Goal: Use online tool/utility: Utilize a website feature to perform a specific function

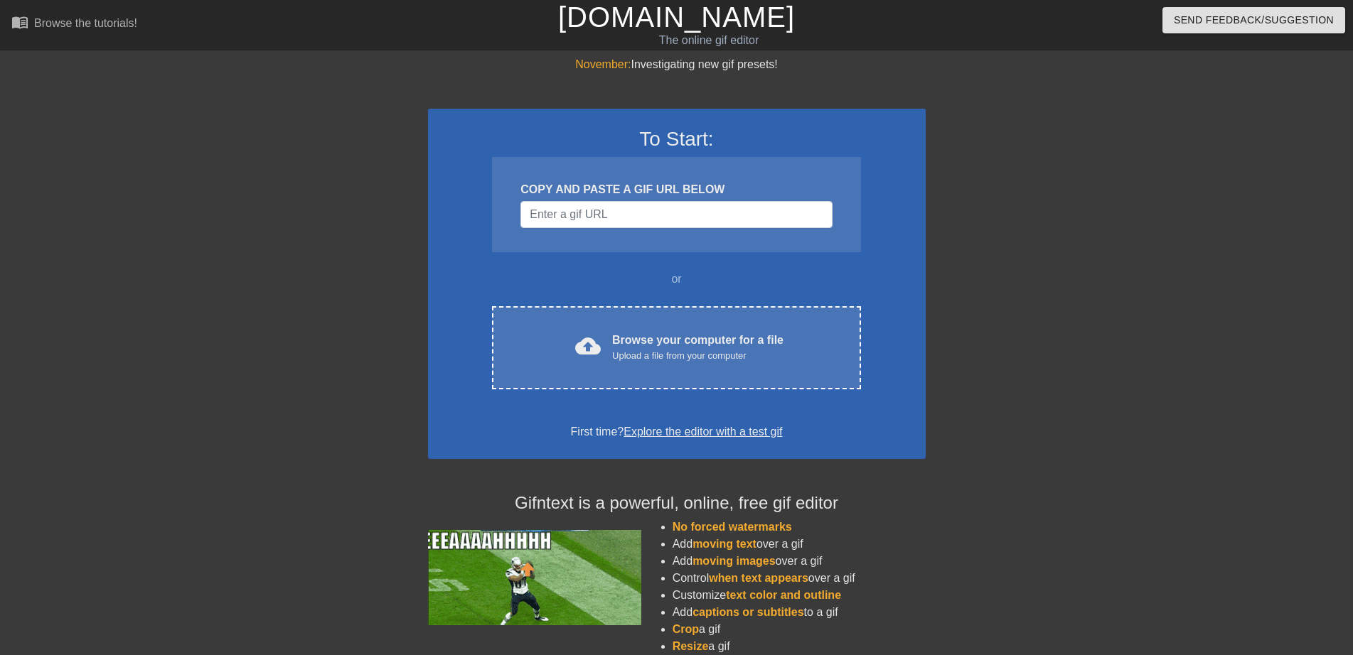
click at [768, 229] on div "COPY AND PASTE A GIF URL BELOW" at bounding box center [676, 204] width 368 height 95
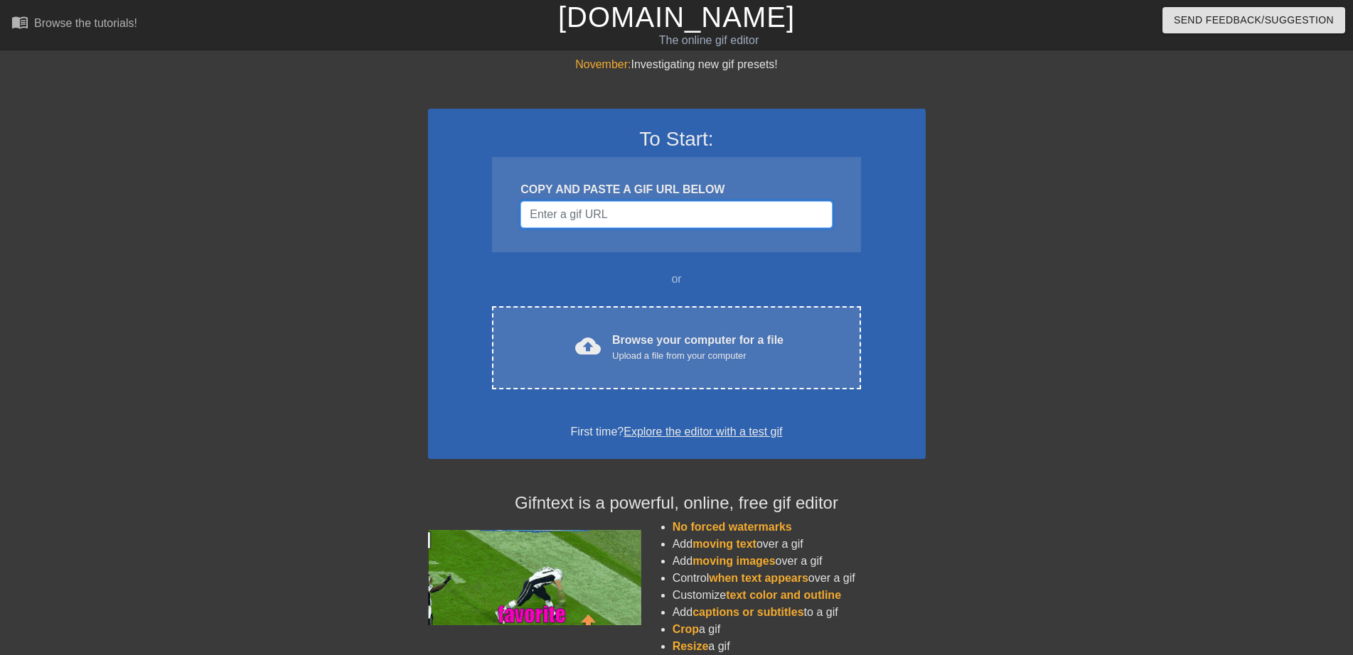
click at [766, 220] on input "Username" at bounding box center [675, 214] width 311 height 27
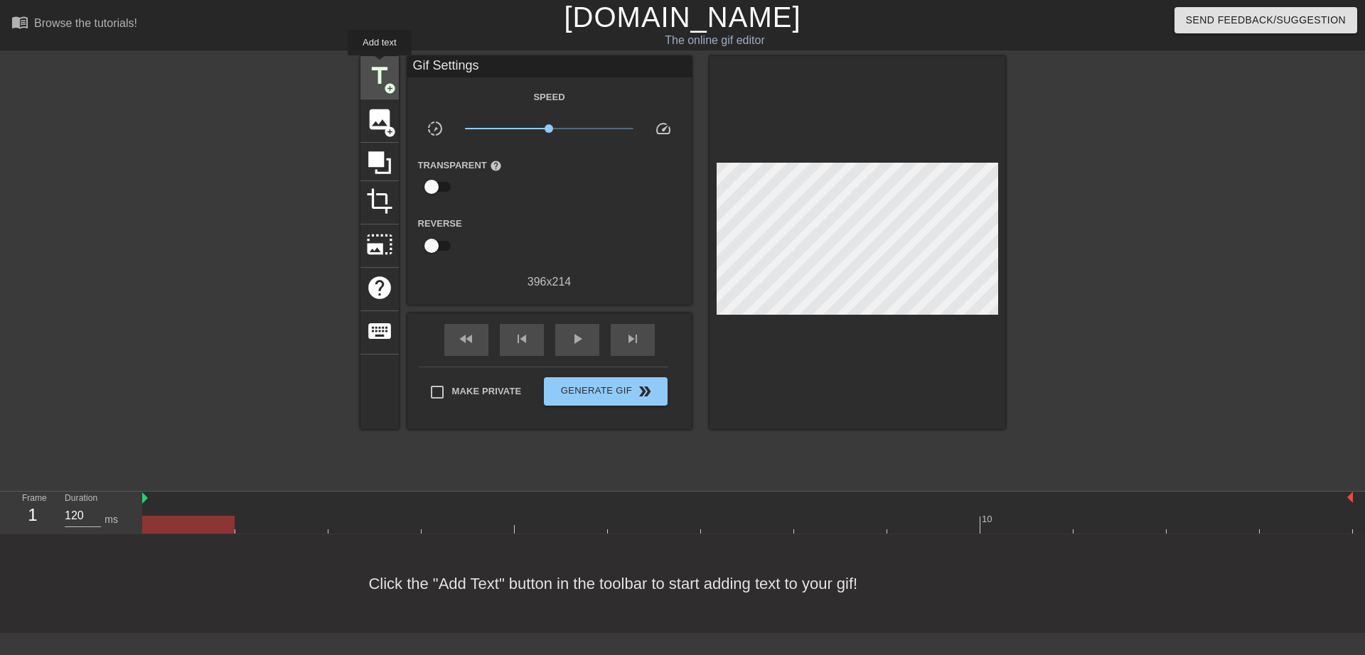
click at [380, 65] on span "title" at bounding box center [379, 76] width 27 height 27
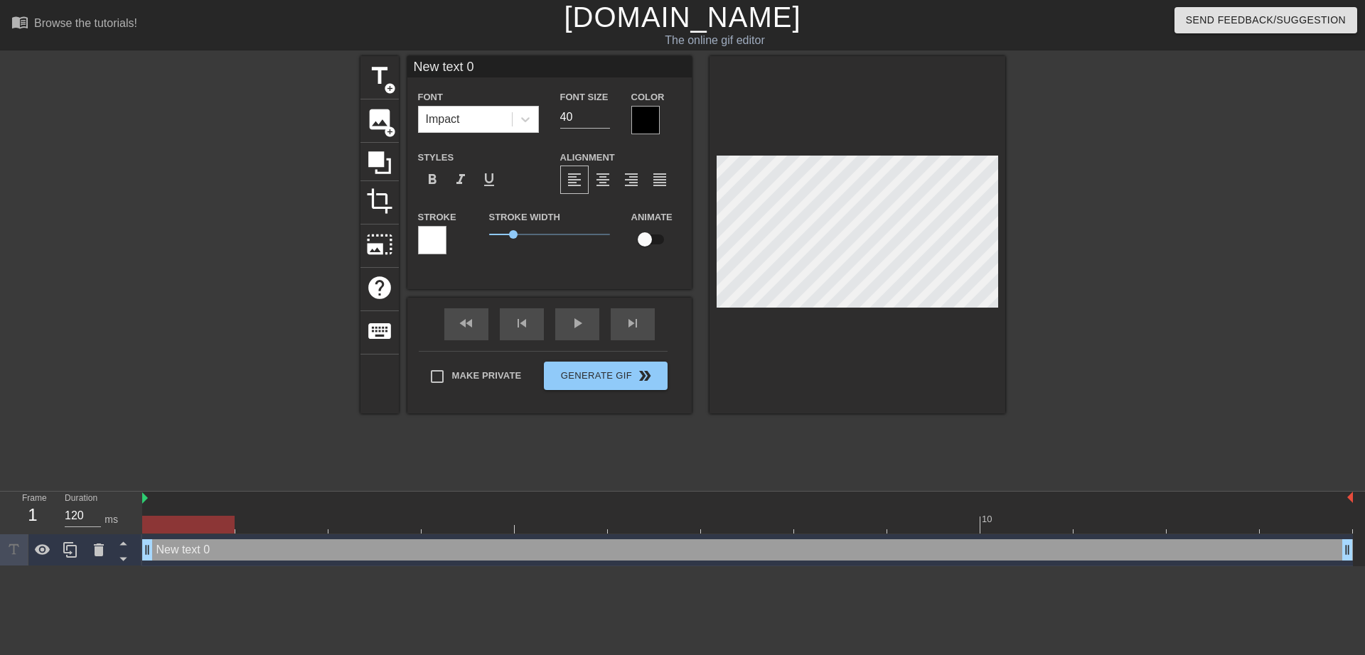
drag, startPoint x: 509, startPoint y: 65, endPoint x: 168, endPoint y: 47, distance: 341.7
click at [407, 56] on input "New text 0" at bounding box center [549, 66] width 284 height 21
type input "Bart"
drag, startPoint x: 425, startPoint y: 65, endPoint x: 512, endPoint y: 60, distance: 86.9
click at [512, 60] on input "Bar" at bounding box center [549, 66] width 284 height 21
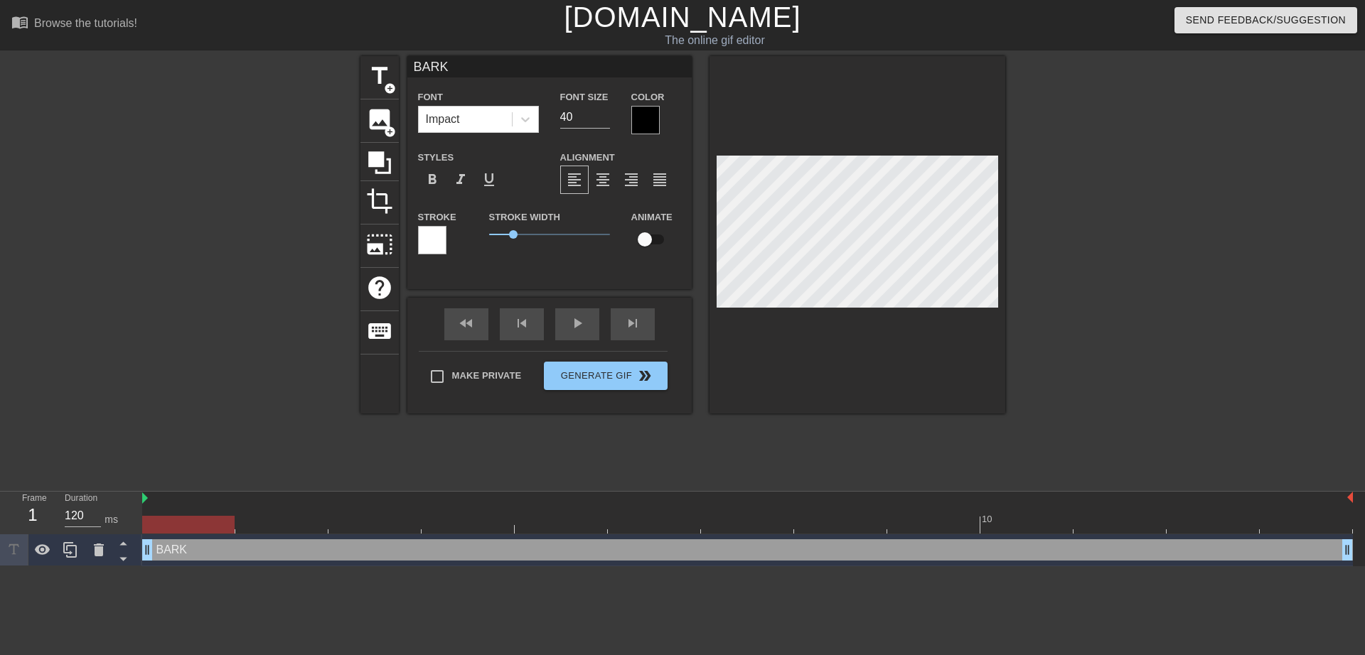
type input "BARK"
drag, startPoint x: 175, startPoint y: 519, endPoint x: 503, endPoint y: 519, distance: 328.4
click at [503, 519] on div at bounding box center [747, 525] width 1210 height 18
drag, startPoint x: 527, startPoint y: 525, endPoint x: 176, endPoint y: 539, distance: 351.4
click at [176, 539] on div "10 BARK drag_handle drag_handle" at bounding box center [753, 529] width 1222 height 75
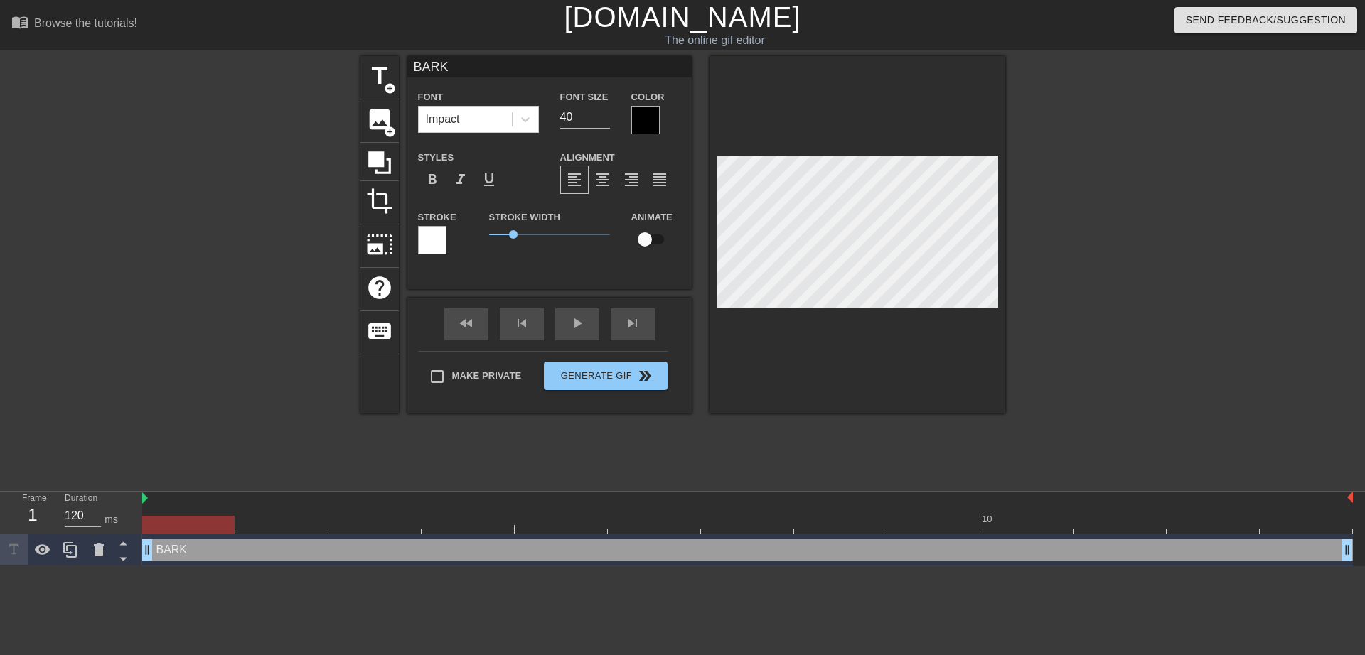
click at [192, 523] on div at bounding box center [188, 525] width 92 height 18
click at [171, 546] on div "BARK drag_handle drag_handle" at bounding box center [747, 549] width 1210 height 21
click at [169, 556] on div "BARK drag_handle drag_handle" at bounding box center [747, 549] width 1210 height 21
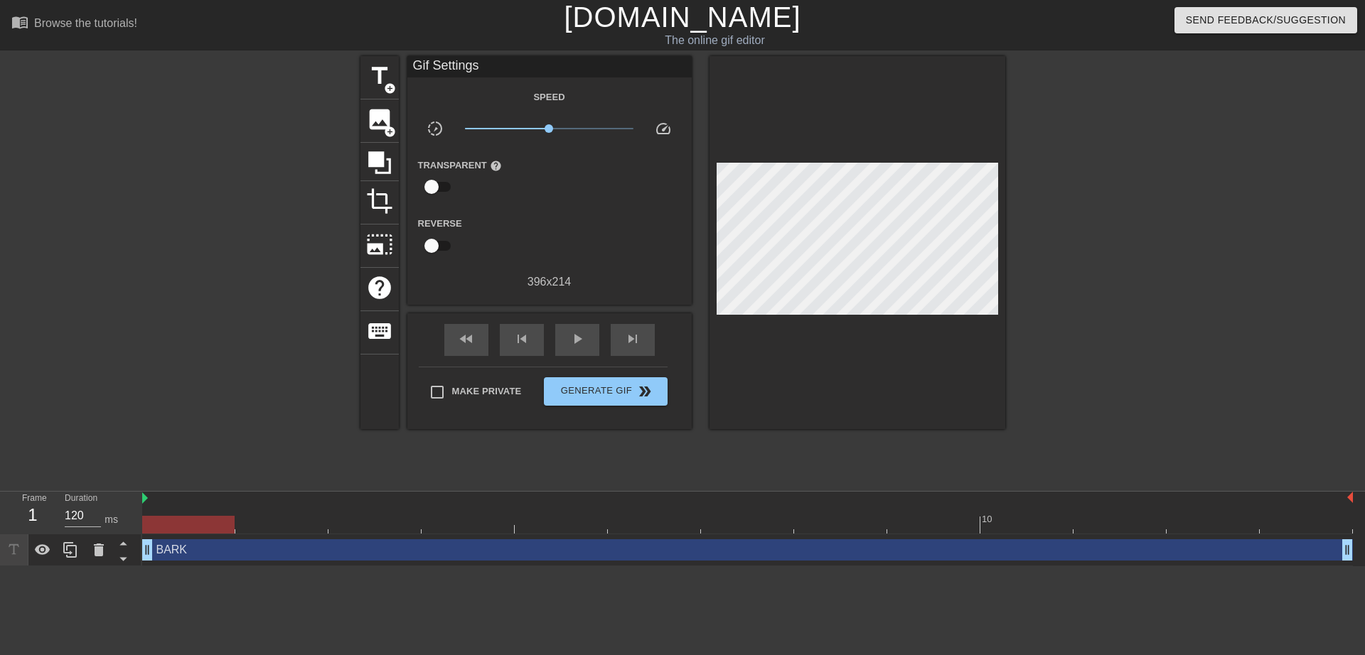
click at [1131, 326] on div at bounding box center [1128, 269] width 213 height 426
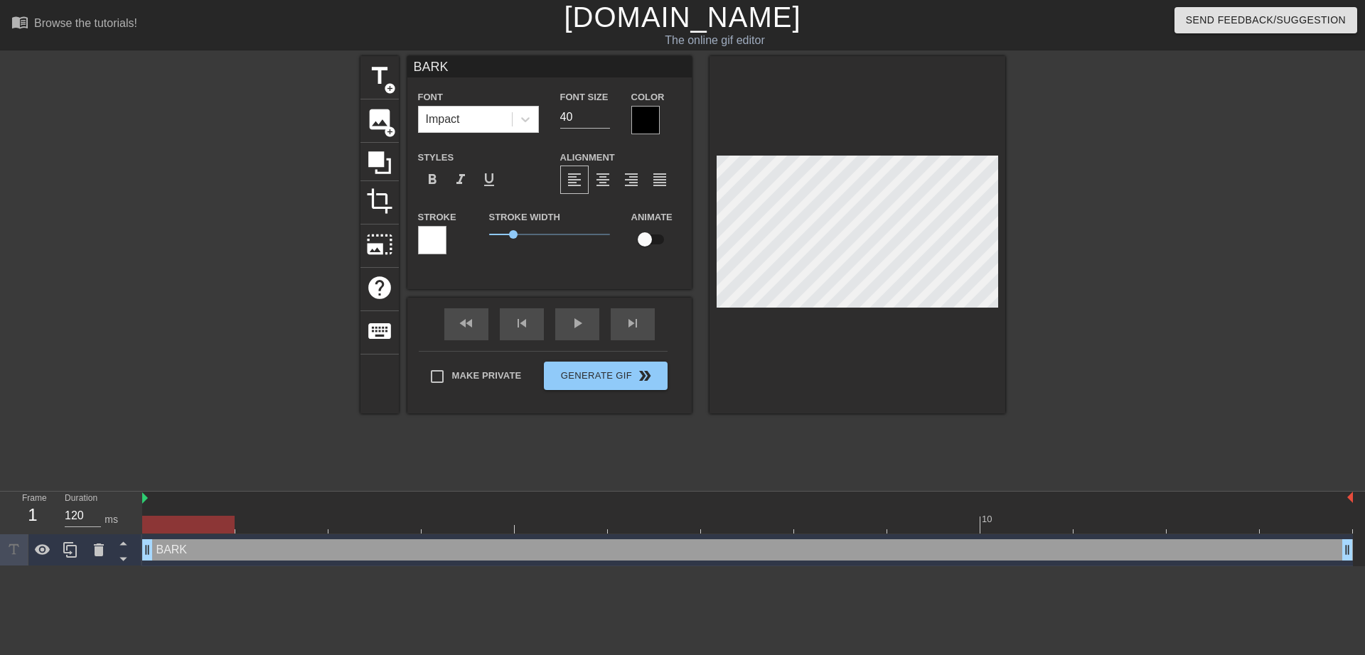
click at [648, 243] on input "checkbox" at bounding box center [644, 239] width 81 height 27
checkbox input "true"
drag, startPoint x: 182, startPoint y: 556, endPoint x: 217, endPoint y: 556, distance: 35.5
click at [217, 556] on div "BARK drag_handle drag_handle" at bounding box center [747, 549] width 1210 height 21
click at [144, 552] on div "BARK drag_handle drag_handle" at bounding box center [747, 549] width 1210 height 21
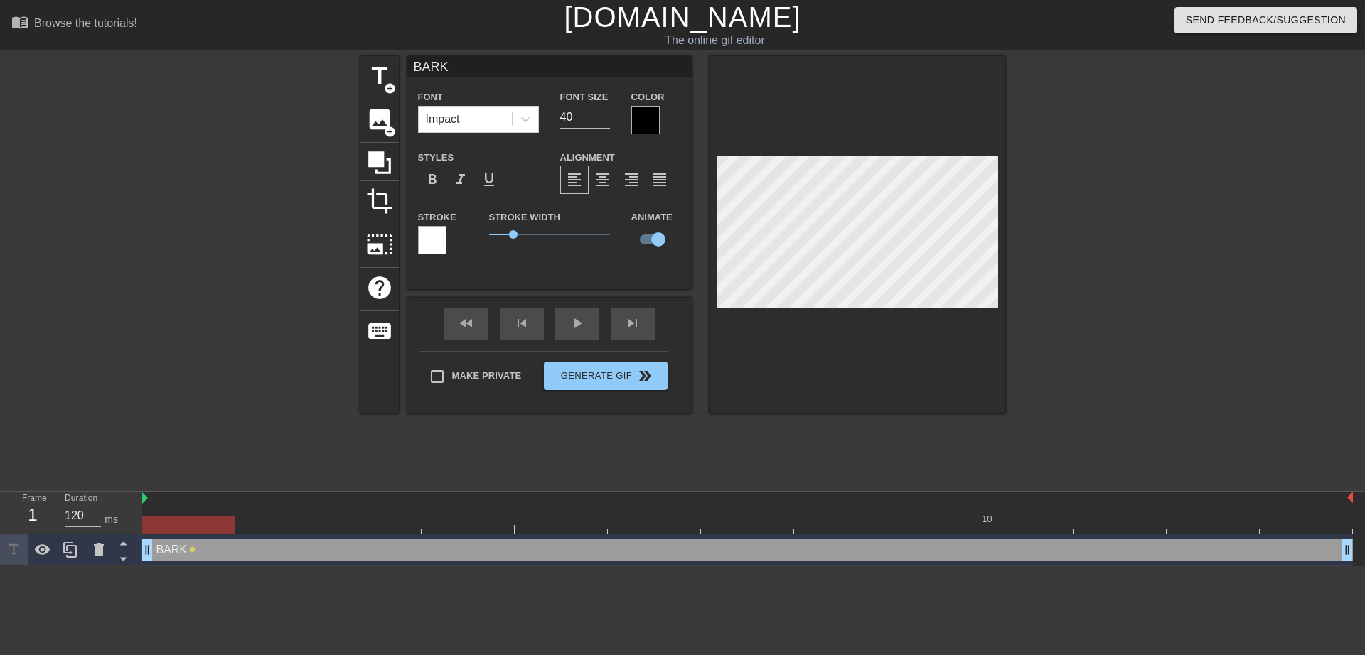
click at [155, 553] on div "BARK drag_handle drag_handle" at bounding box center [747, 549] width 1210 height 21
drag, startPoint x: 182, startPoint y: 532, endPoint x: 269, endPoint y: 530, distance: 86.7
click at [269, 530] on div at bounding box center [281, 525] width 92 height 18
drag, startPoint x: 247, startPoint y: 528, endPoint x: 621, endPoint y: 518, distance: 374.0
click at [621, 518] on div at bounding box center [654, 525] width 92 height 18
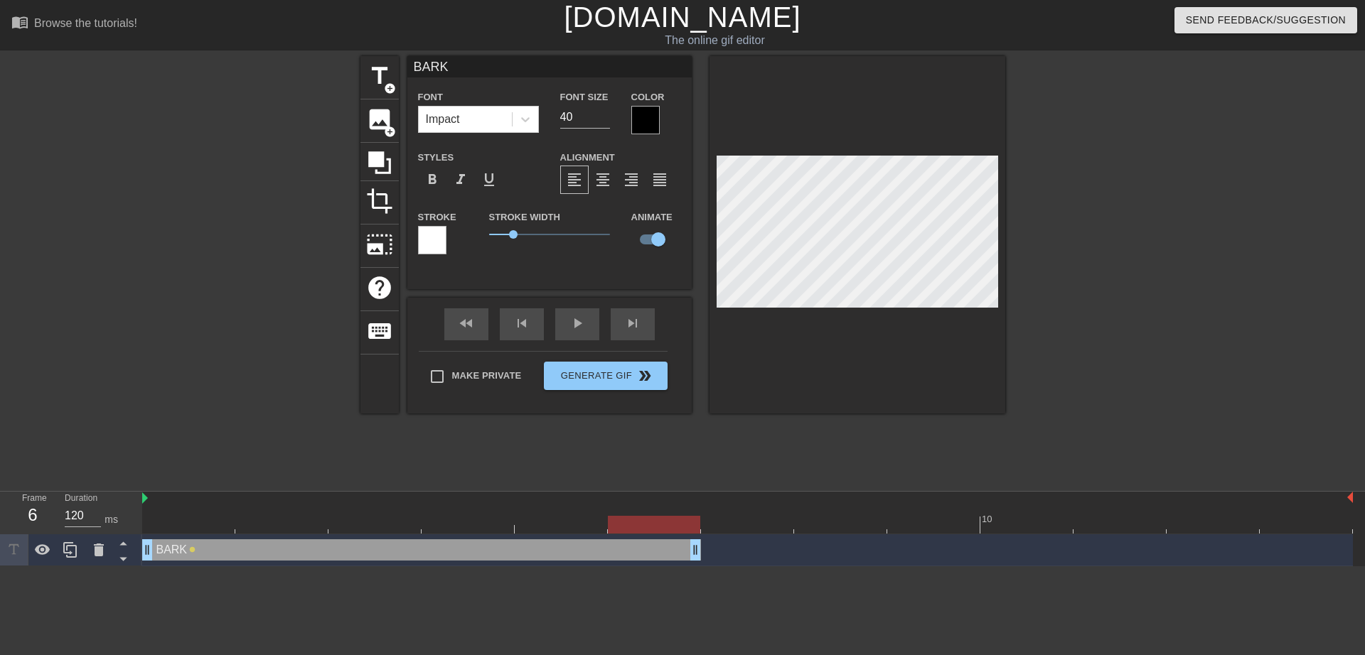
drag, startPoint x: 1346, startPoint y: 551, endPoint x: 678, endPoint y: 576, distance: 668.6
click at [678, 566] on html "menu_book Browse the tutorials! [DOMAIN_NAME] The online gif editor Send Feedba…" at bounding box center [682, 283] width 1365 height 566
drag, startPoint x: 661, startPoint y: 521, endPoint x: 776, endPoint y: 520, distance: 115.1
click at [776, 520] on div at bounding box center [747, 525] width 92 height 18
click at [375, 89] on div "title add_circle" at bounding box center [379, 77] width 38 height 43
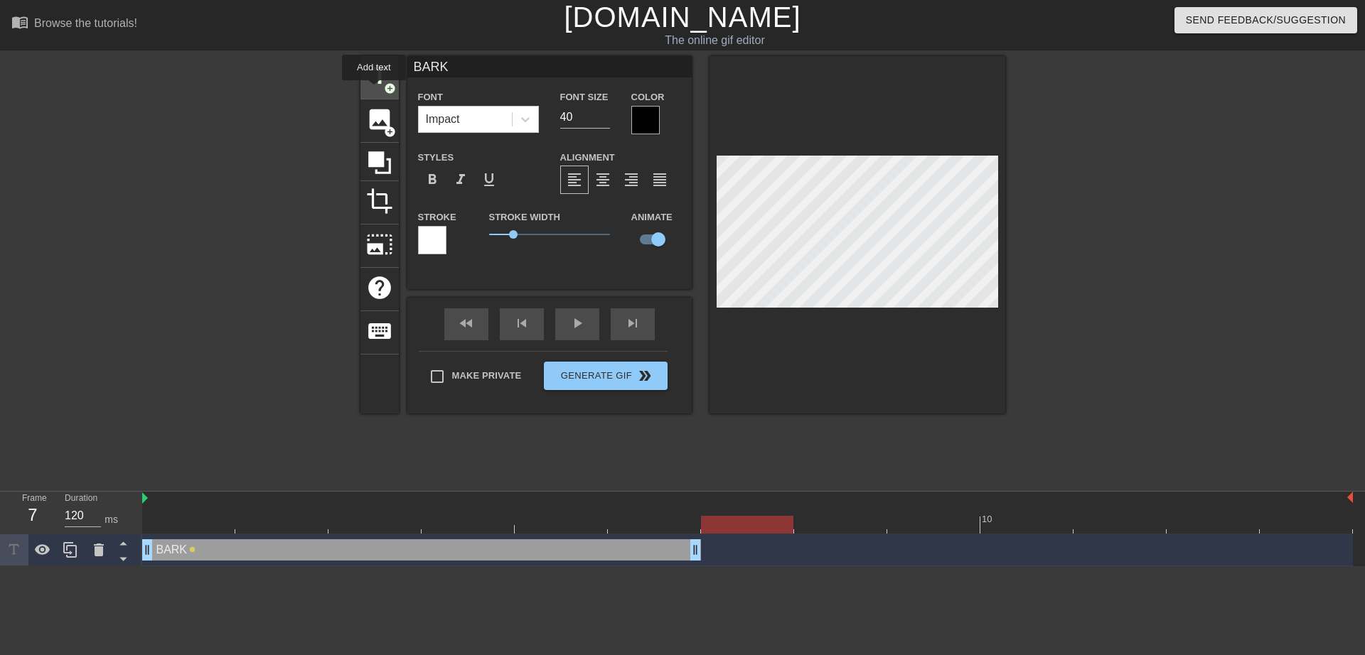
type input "New text 1"
checkbox input "false"
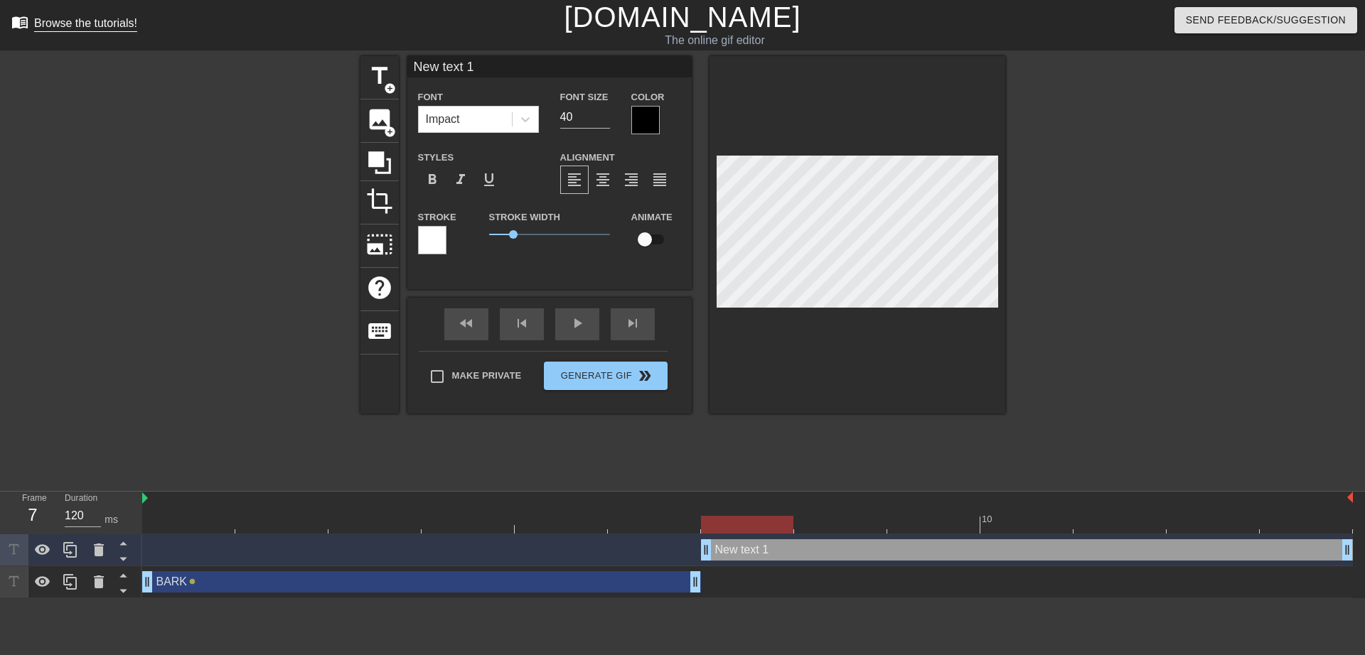
drag, startPoint x: 560, startPoint y: 56, endPoint x: 128, endPoint y: 32, distance: 432.8
click at [128, 32] on div "menu_book Browse the tutorials! [DOMAIN_NAME] The online gif editor Send Feedba…" at bounding box center [682, 299] width 1365 height 598
drag, startPoint x: 503, startPoint y: 62, endPoint x: 193, endPoint y: 62, distance: 309.9
click at [407, 62] on input "New text 1" at bounding box center [549, 66] width 284 height 21
type input "TO VICTORY!"
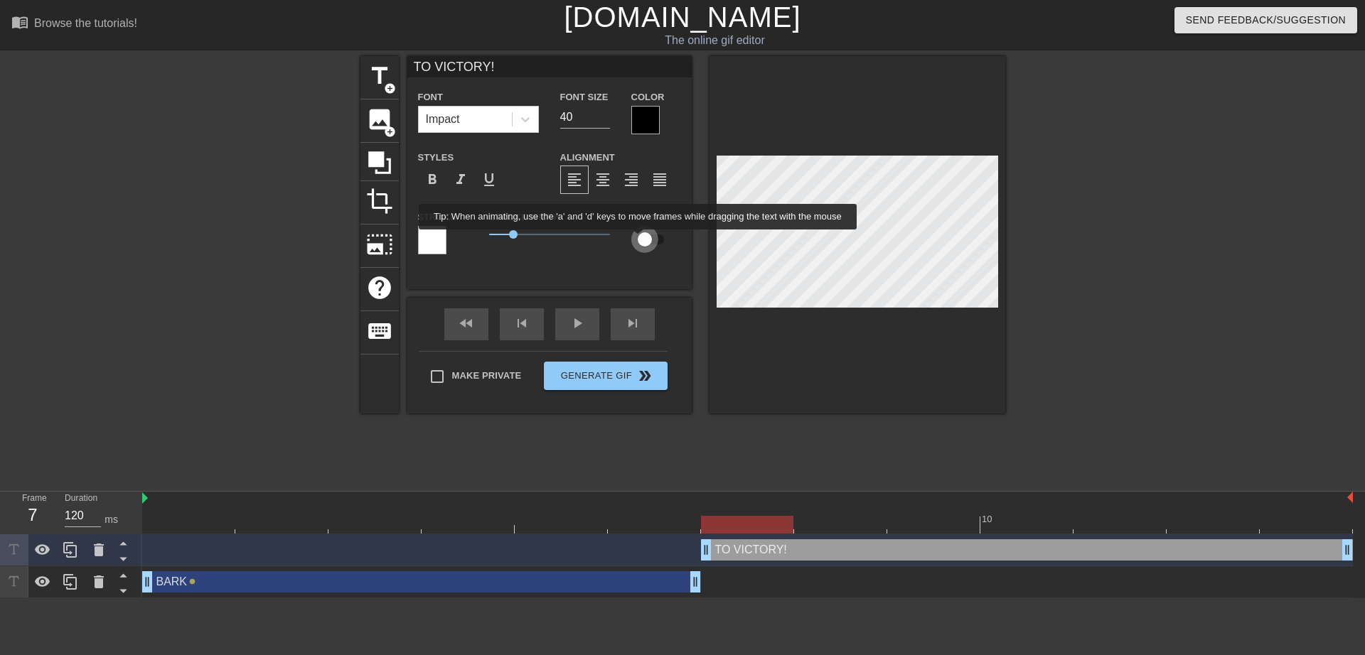
click at [638, 240] on input "checkbox" at bounding box center [644, 239] width 81 height 27
checkbox input "true"
click at [748, 515] on div at bounding box center [747, 515] width 93 height 18
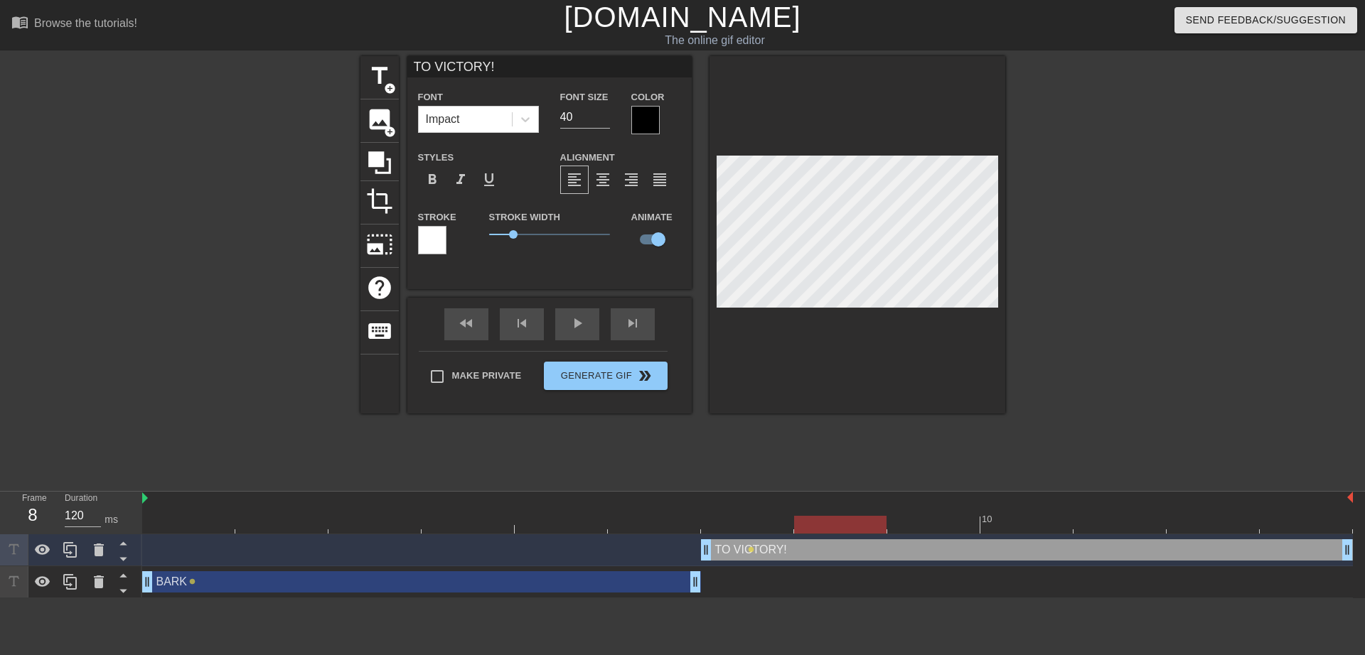
drag, startPoint x: 741, startPoint y: 528, endPoint x: 822, endPoint y: 539, distance: 81.8
click at [822, 539] on div "10 TO VICTORY! drag_handle drag_handle lens BARK drag_handle drag_handle lens" at bounding box center [753, 545] width 1222 height 107
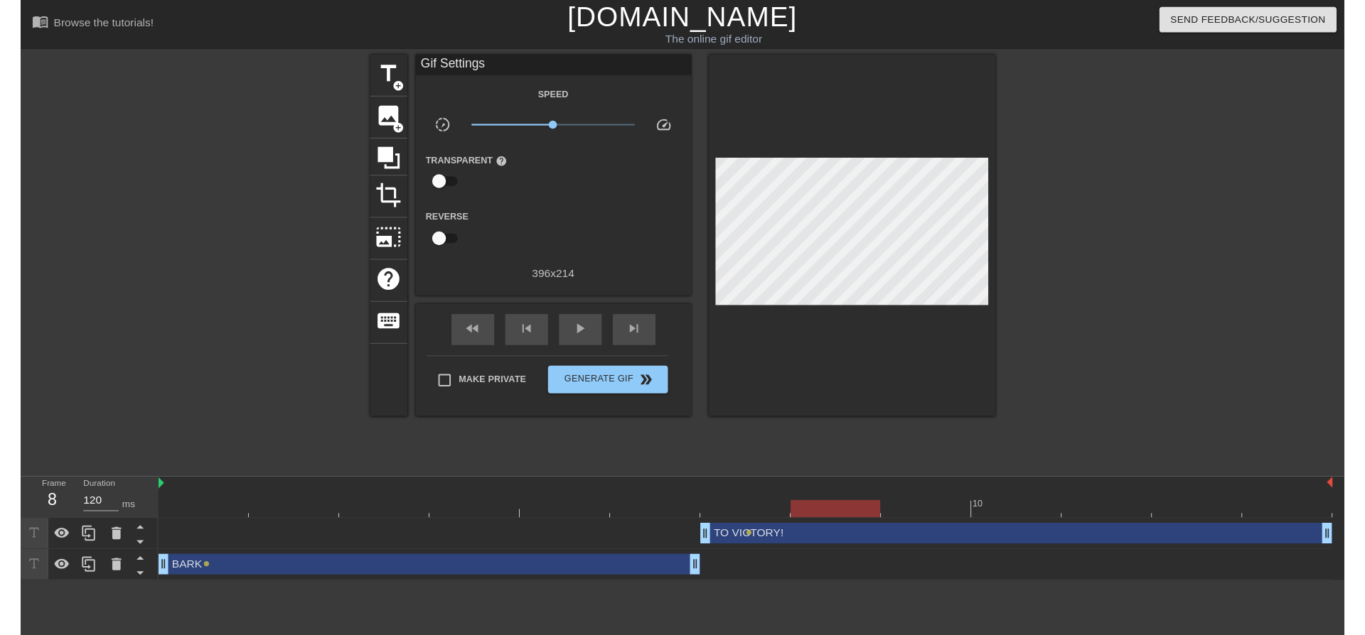
scroll to position [0, 11]
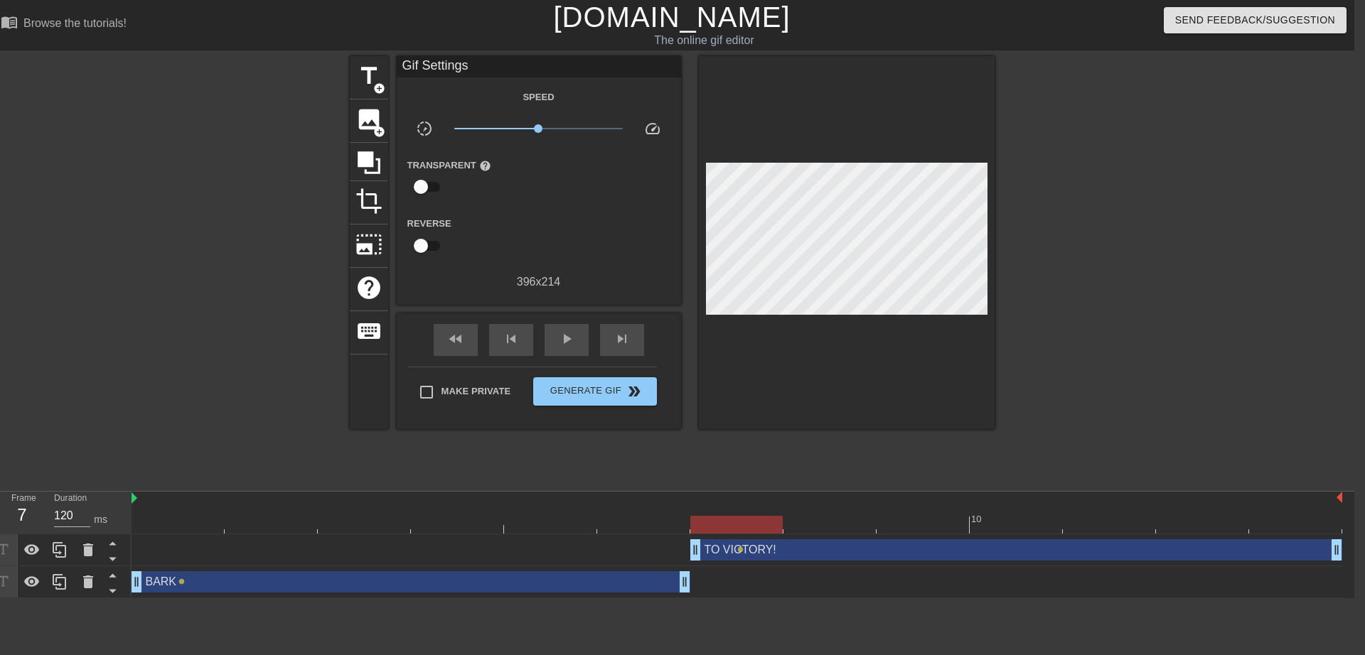
drag, startPoint x: 810, startPoint y: 525, endPoint x: 755, endPoint y: 519, distance: 55.7
click at [755, 519] on div at bounding box center [736, 525] width 92 height 18
drag, startPoint x: 718, startPoint y: 523, endPoint x: 802, endPoint y: 523, distance: 83.9
click at [802, 523] on div at bounding box center [829, 525] width 92 height 18
drag, startPoint x: 826, startPoint y: 532, endPoint x: 795, endPoint y: 522, distance: 32.8
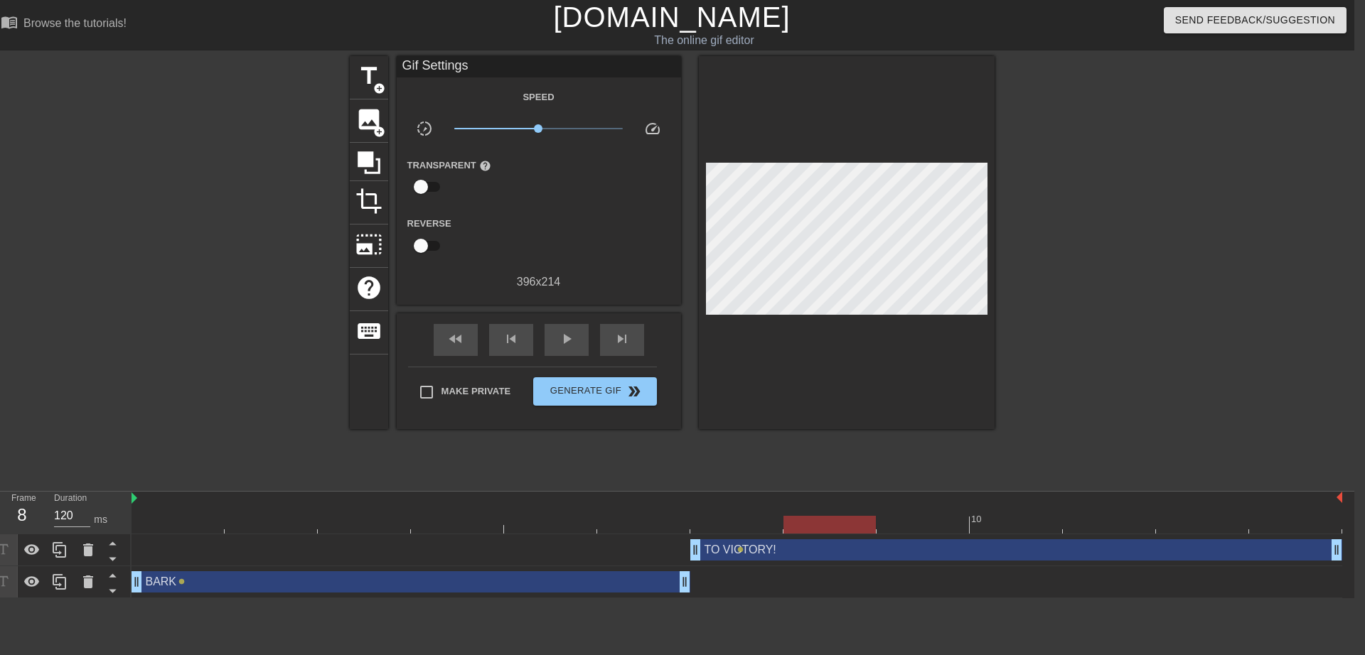
click at [795, 522] on div at bounding box center [829, 525] width 92 height 18
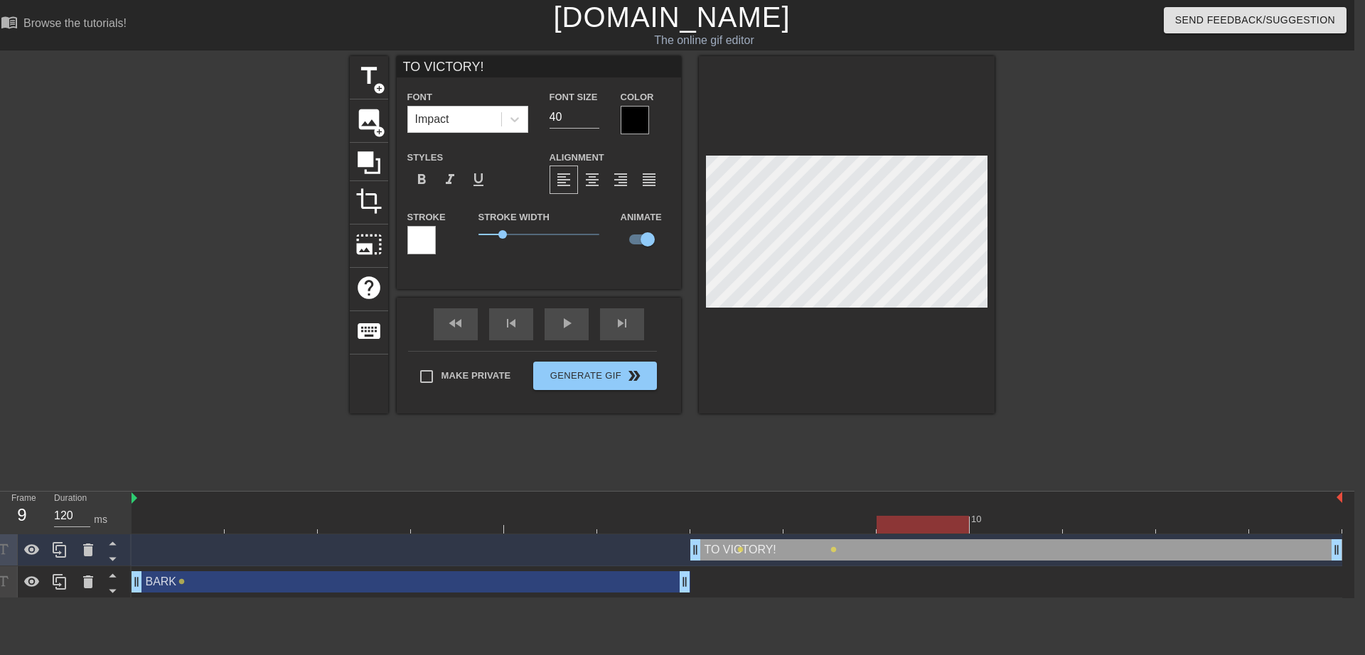
drag, startPoint x: 820, startPoint y: 523, endPoint x: 888, endPoint y: 512, distance: 69.2
click at [888, 512] on div "10" at bounding box center [736, 513] width 1210 height 42
drag, startPoint x: 931, startPoint y: 516, endPoint x: 1008, endPoint y: 517, distance: 76.8
click at [1008, 517] on div at bounding box center [1015, 525] width 92 height 18
drag, startPoint x: 1001, startPoint y: 525, endPoint x: 1082, endPoint y: 516, distance: 81.5
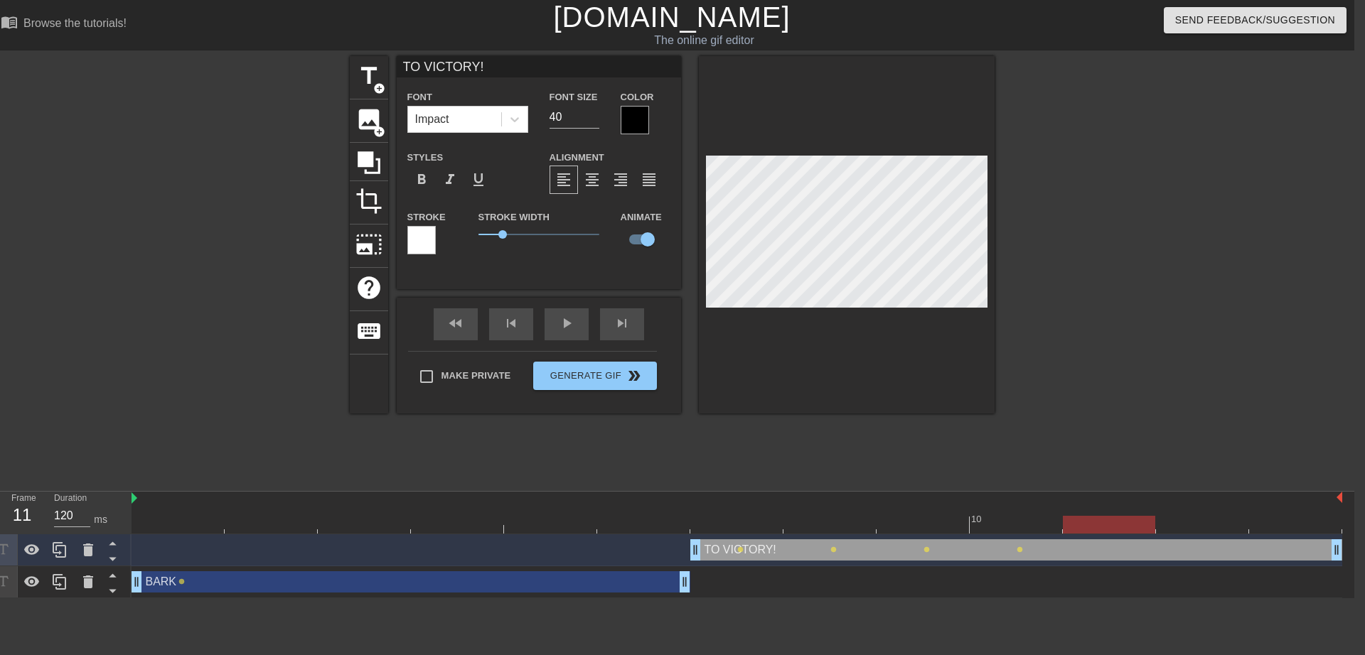
click at [1082, 516] on div at bounding box center [1109, 525] width 92 height 18
drag, startPoint x: 1113, startPoint y: 530, endPoint x: 1180, endPoint y: 525, distance: 67.1
click at [1180, 525] on div at bounding box center [1202, 525] width 92 height 18
drag, startPoint x: 1184, startPoint y: 519, endPoint x: 1315, endPoint y: 516, distance: 130.8
click at [1315, 516] on div at bounding box center [1295, 525] width 92 height 18
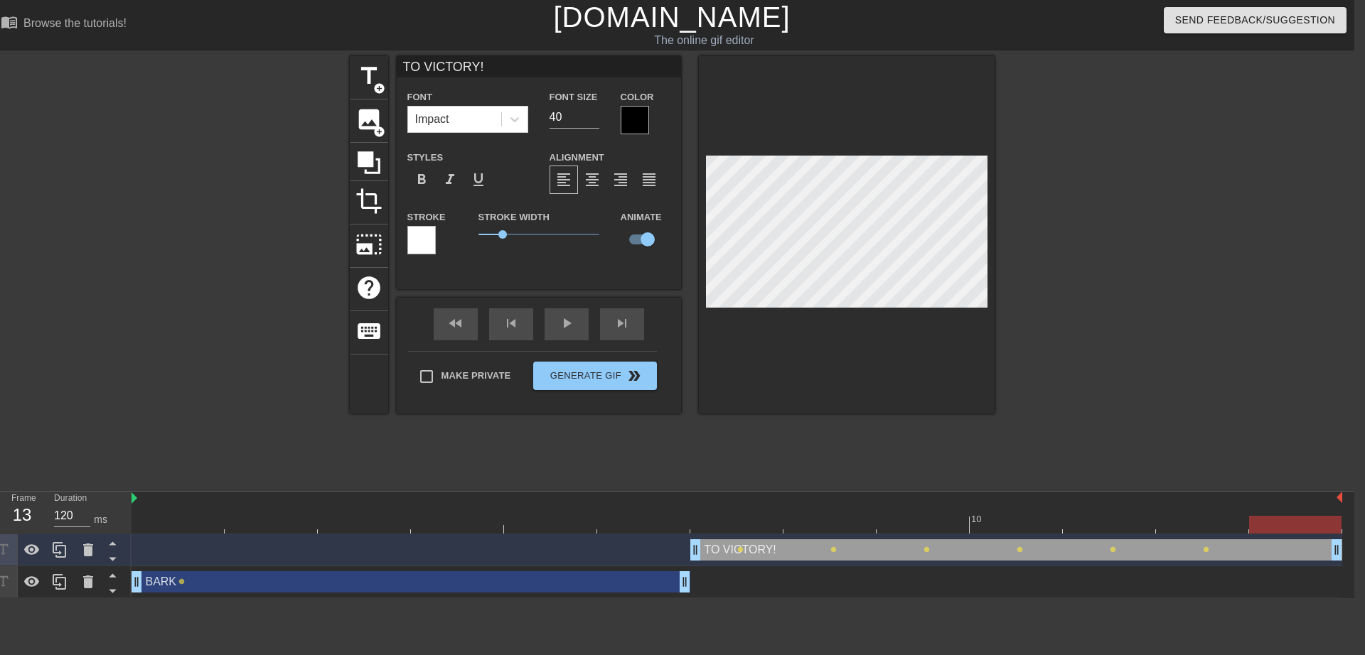
drag, startPoint x: 1274, startPoint y: 522, endPoint x: 1262, endPoint y: 515, distance: 13.4
click at [1262, 515] on div "10" at bounding box center [736, 513] width 1210 height 42
click at [566, 338] on div "play_arrow" at bounding box center [566, 324] width 44 height 32
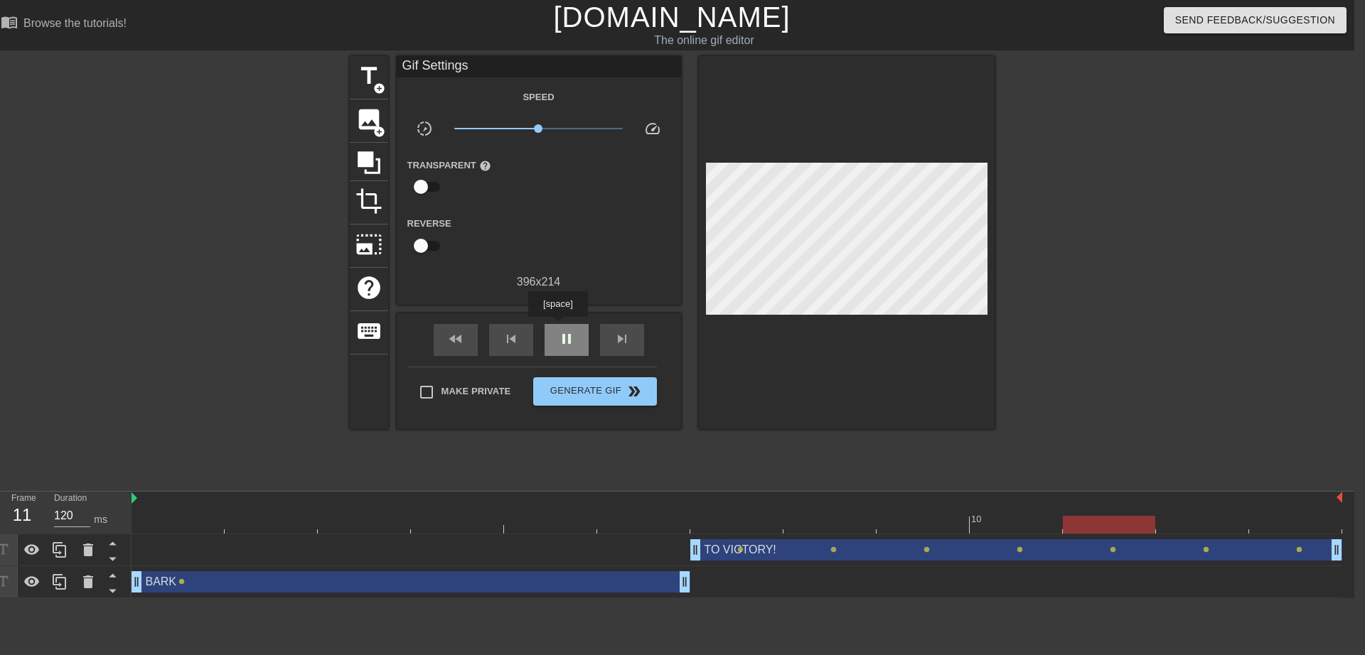
click at [557, 327] on div "pause" at bounding box center [566, 340] width 44 height 32
drag, startPoint x: 681, startPoint y: 584, endPoint x: 588, endPoint y: 569, distance: 93.7
click at [588, 569] on div "BARK drag_handle drag_handle lens" at bounding box center [736, 582] width 1210 height 32
click at [576, 344] on div "play_arrow" at bounding box center [566, 340] width 44 height 32
click at [573, 338] on span "pause" at bounding box center [566, 338] width 17 height 17
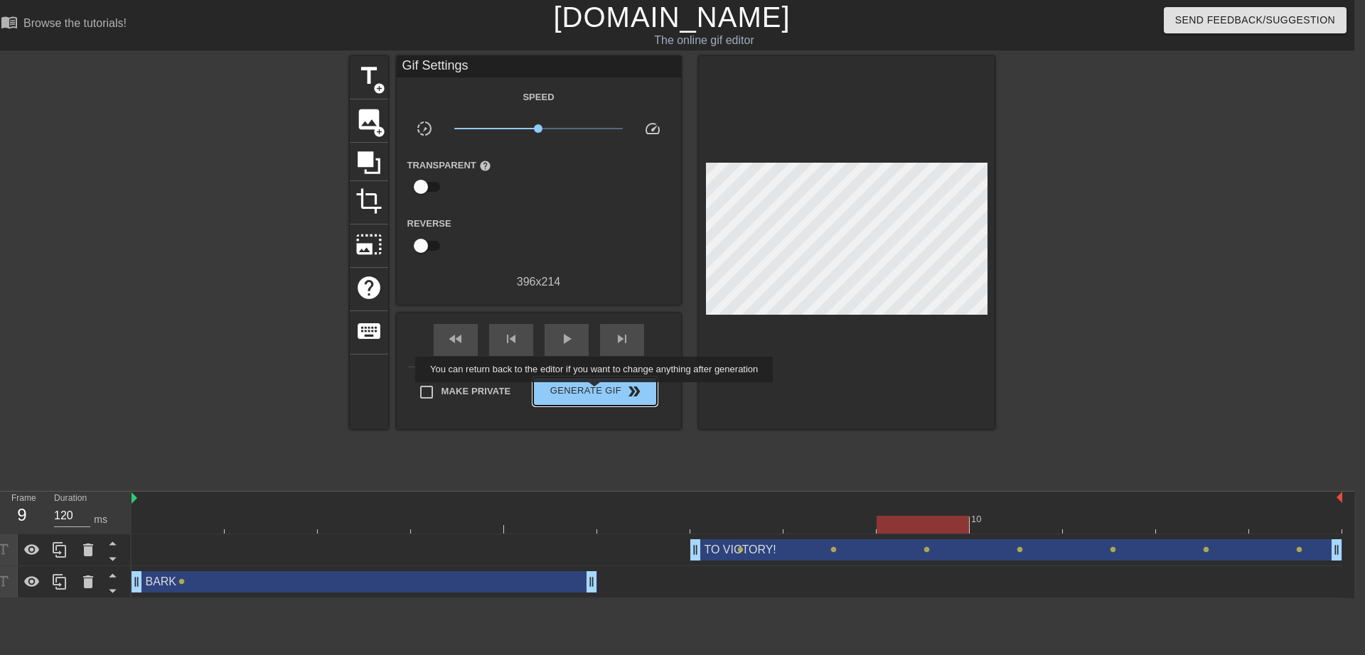
click at [601, 388] on span "Generate Gif double_arrow" at bounding box center [595, 391] width 112 height 17
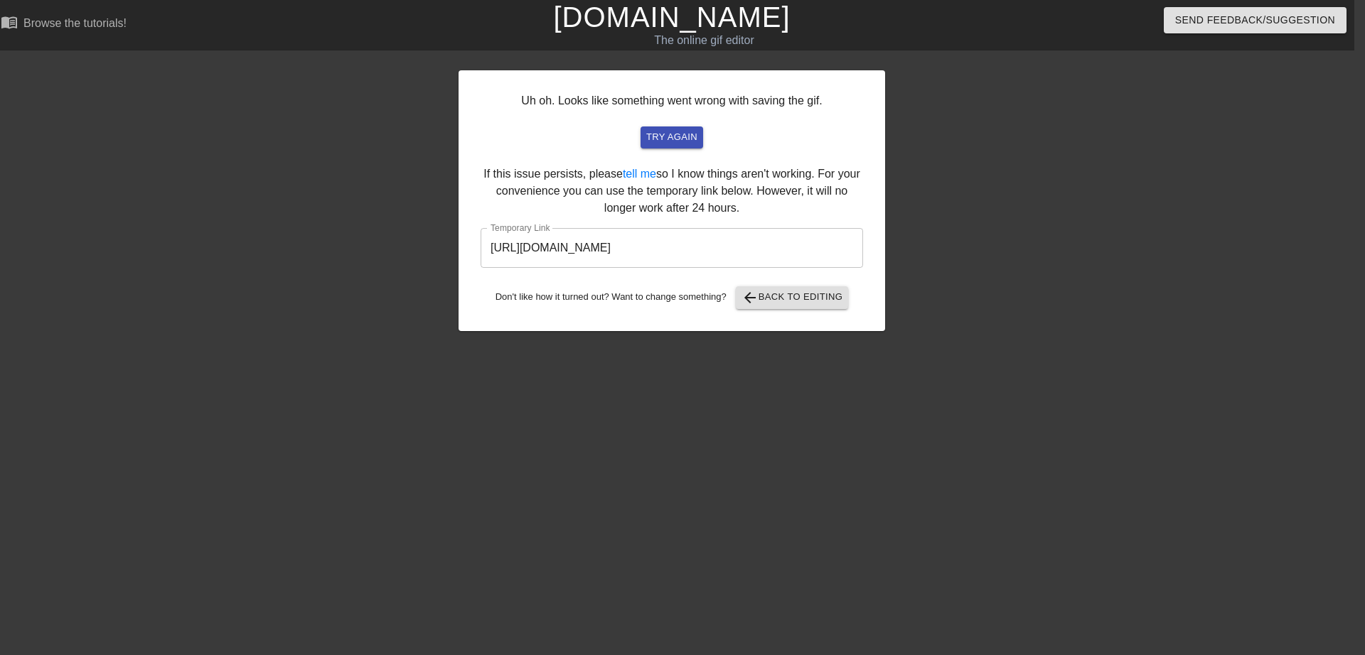
click at [607, 247] on input "[URL][DOMAIN_NAME]" at bounding box center [671, 248] width 382 height 40
